Goal: Task Accomplishment & Management: Use online tool/utility

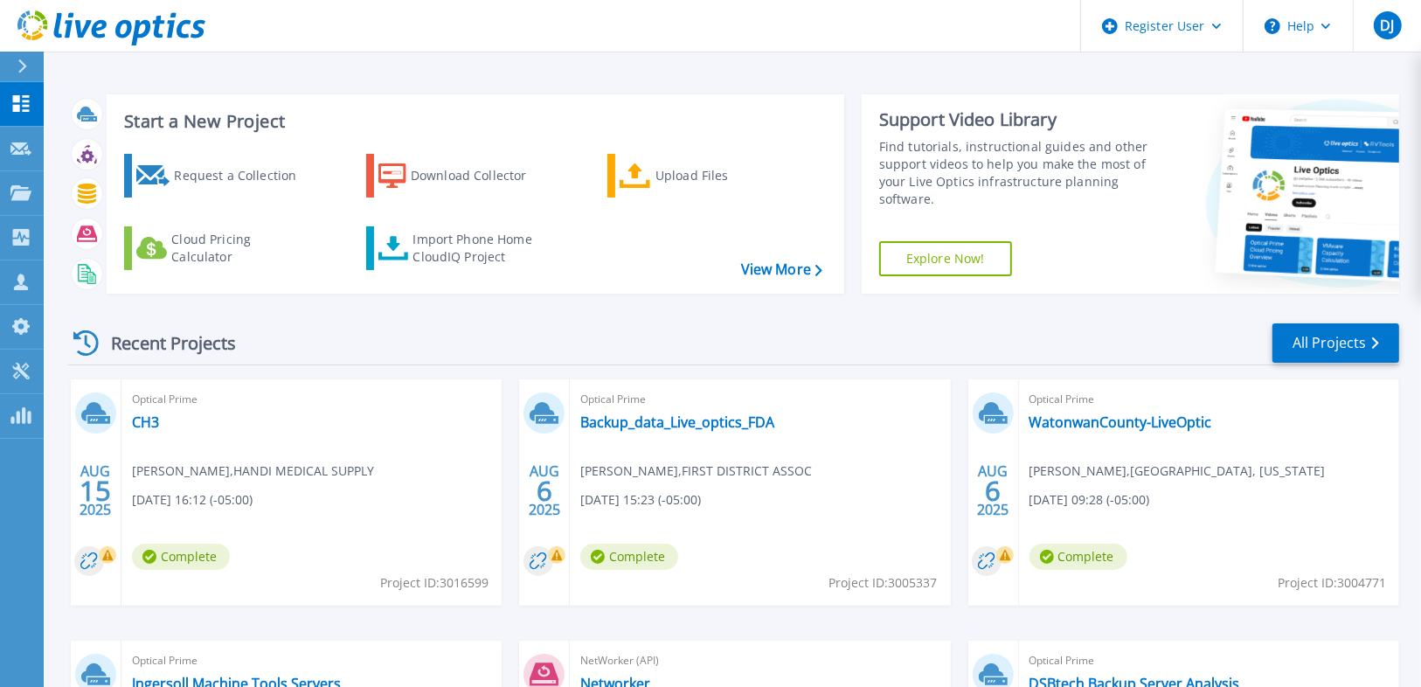
click at [35, 63] on div at bounding box center [30, 67] width 28 height 30
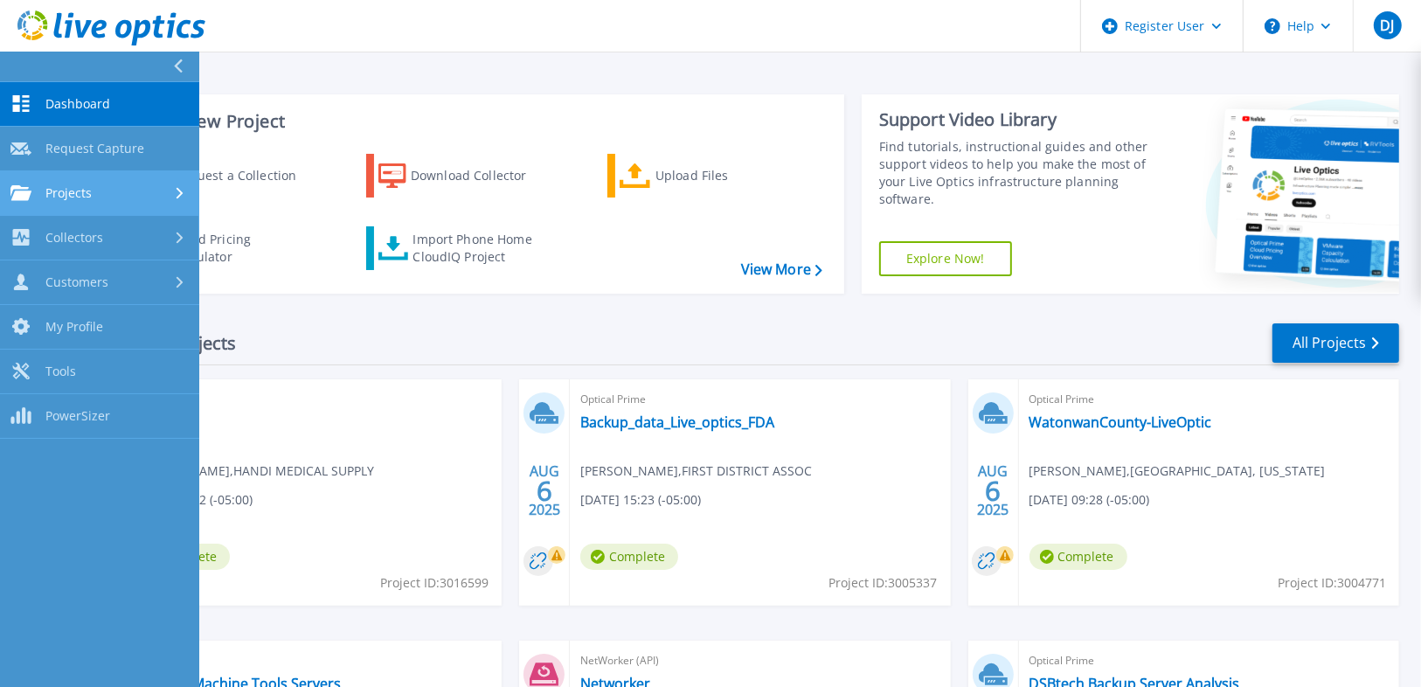
click at [162, 197] on div "Projects" at bounding box center [99, 193] width 178 height 16
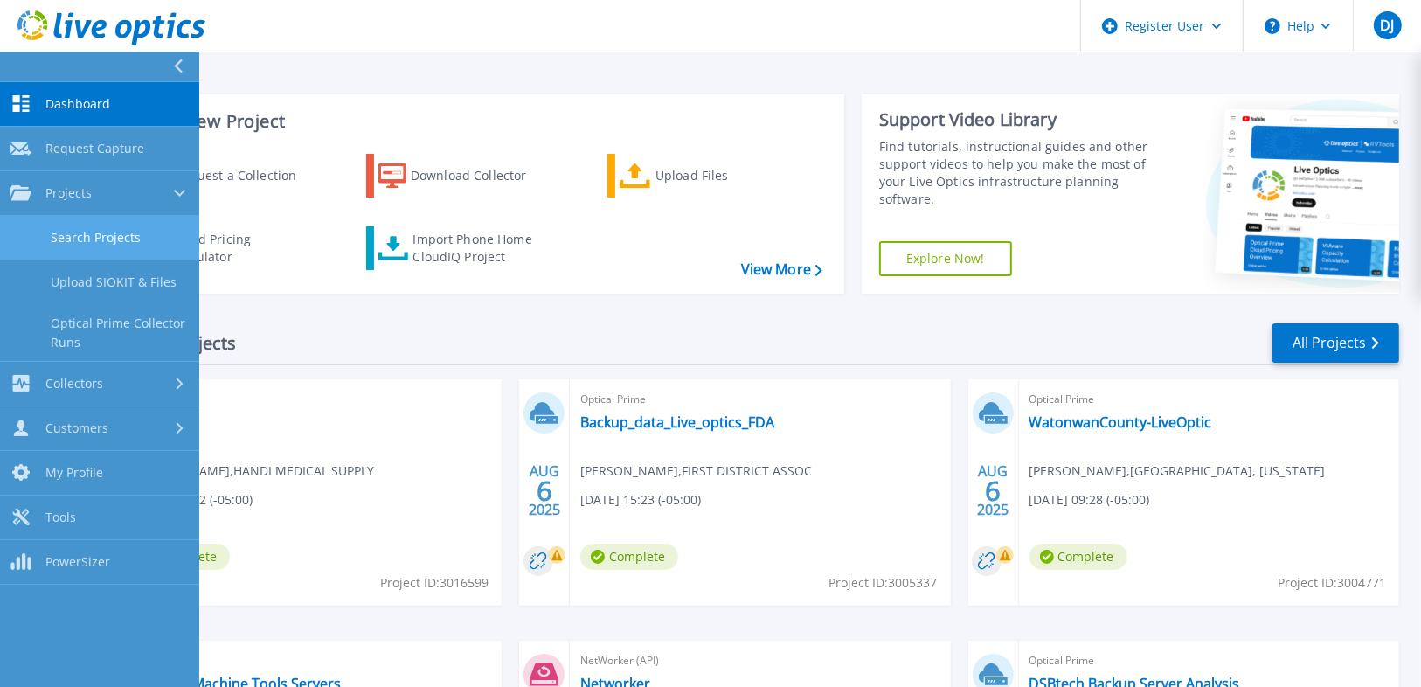
click at [154, 250] on link "Search Projects" at bounding box center [99, 238] width 199 height 45
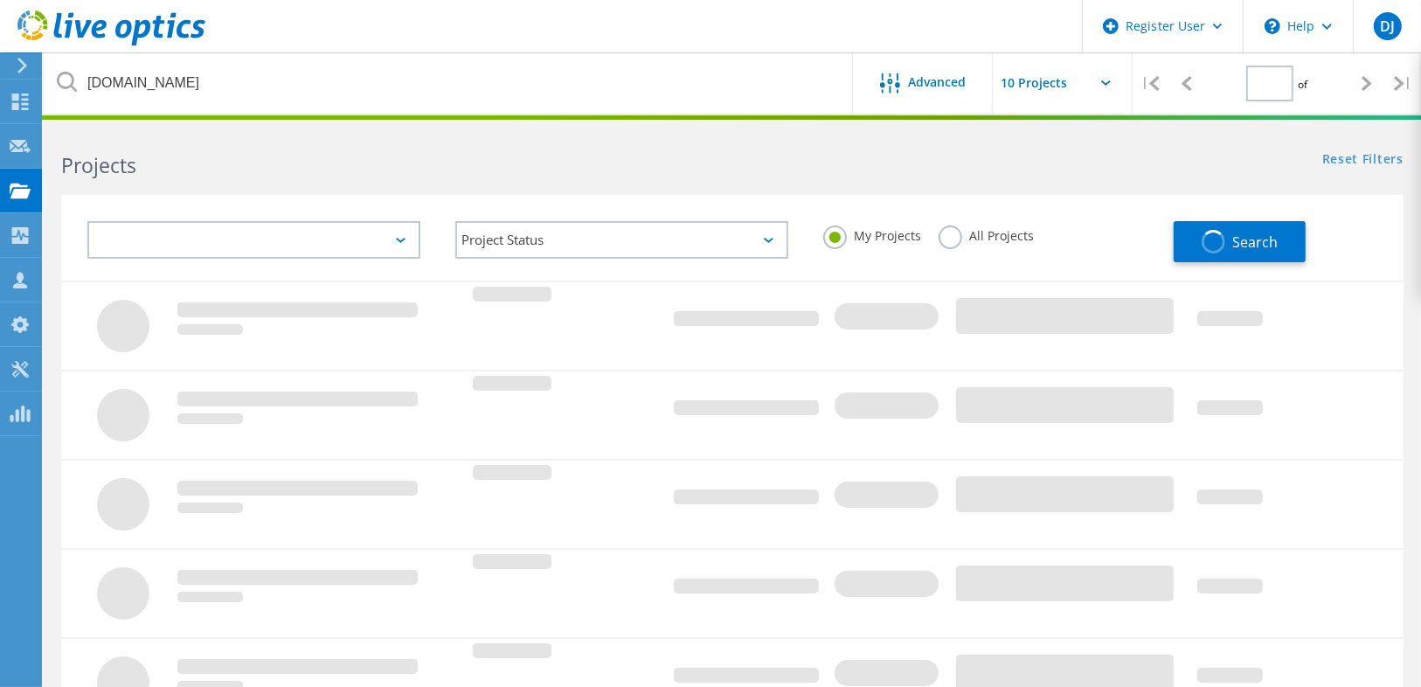
type input "1"
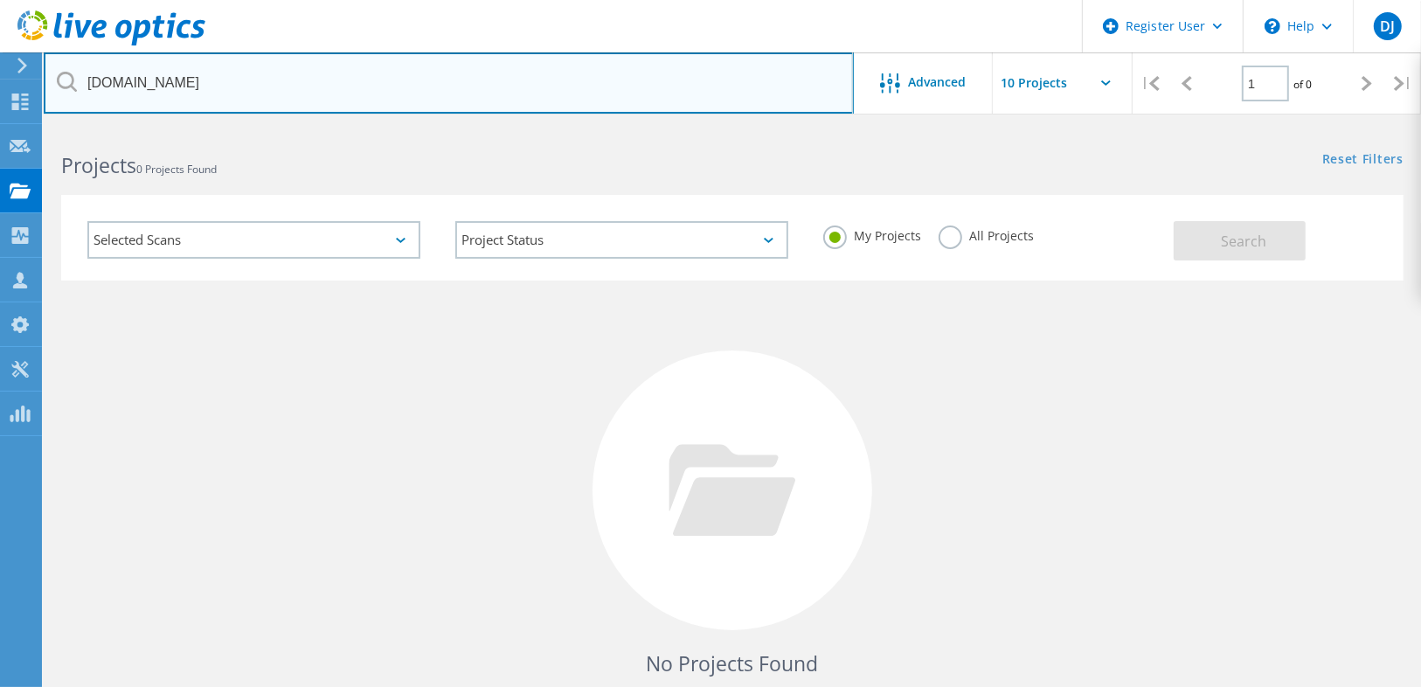
click at [245, 73] on input "[DOMAIN_NAME]" at bounding box center [449, 82] width 810 height 61
paste input "[EMAIL_ADDRESS][DOMAIN_NAME]"
drag, startPoint x: 170, startPoint y: 85, endPoint x: 43, endPoint y: 94, distance: 128.0
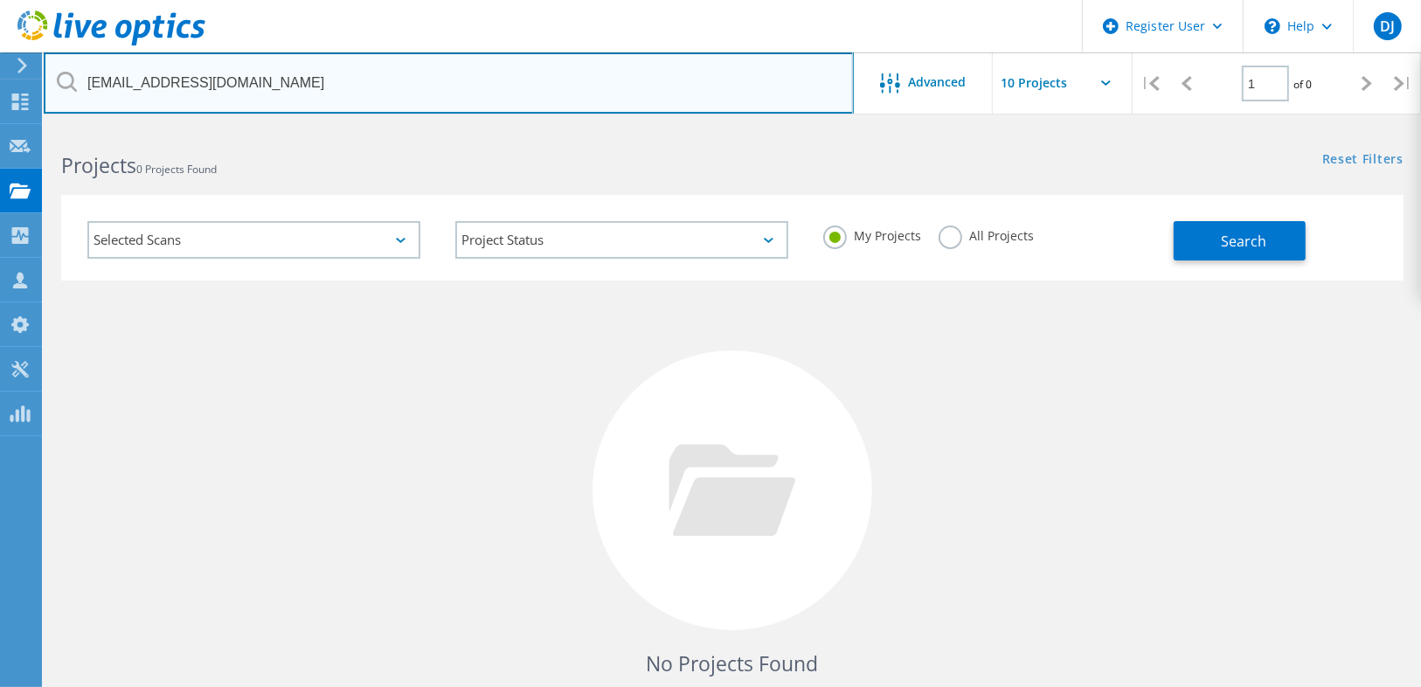
click at [44, 94] on input "[EMAIL_ADDRESS][DOMAIN_NAME]" at bounding box center [449, 82] width 810 height 61
type input "[DOMAIN_NAME]"
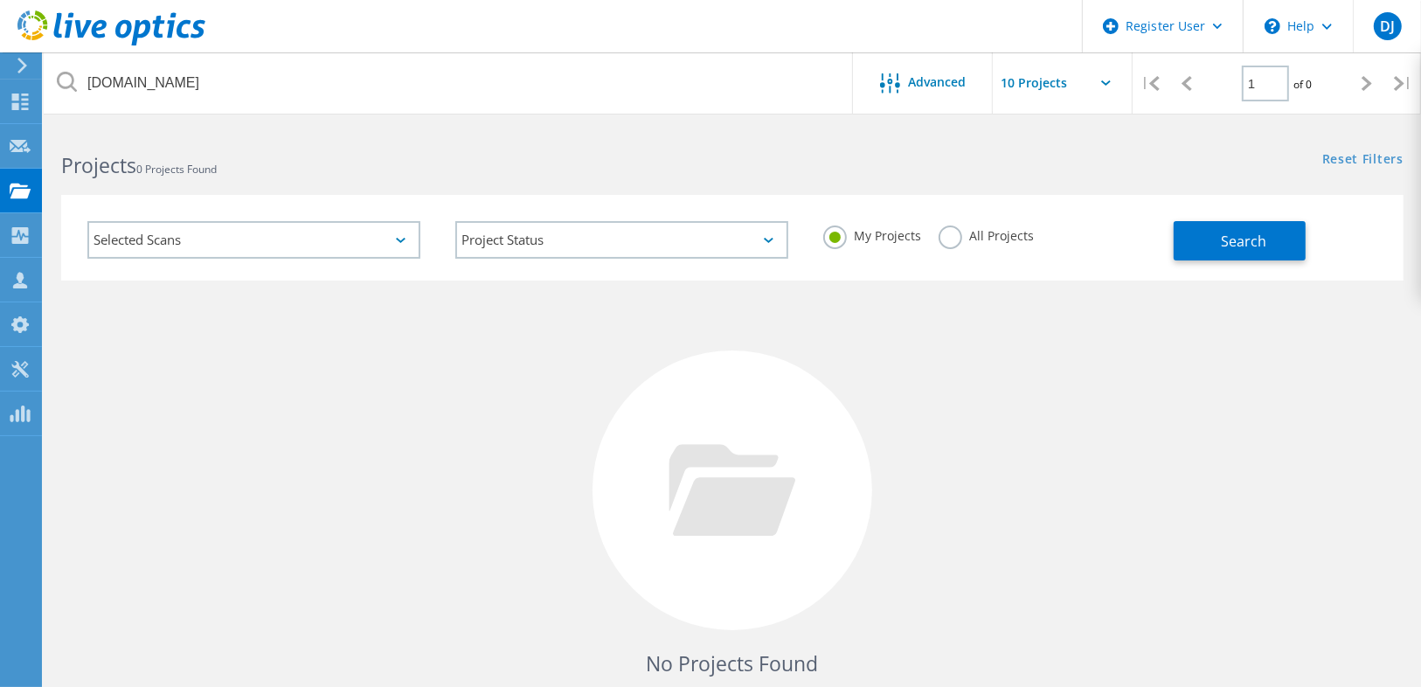
click at [971, 226] on label "All Projects" at bounding box center [986, 234] width 95 height 17
click at [0, 0] on input "All Projects" at bounding box center [0, 0] width 0 height 0
click at [1230, 245] on span "Search" at bounding box center [1243, 241] width 45 height 19
click at [1201, 297] on div "No Projects Found Try refining your search." at bounding box center [732, 507] width 1343 height 452
